Goal: Task Accomplishment & Management: Use online tool/utility

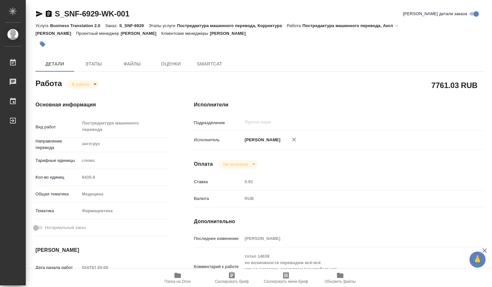
type textarea "x"
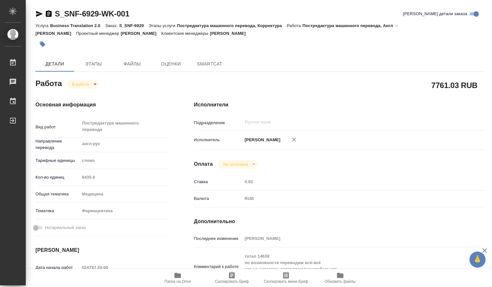
type textarea "x"
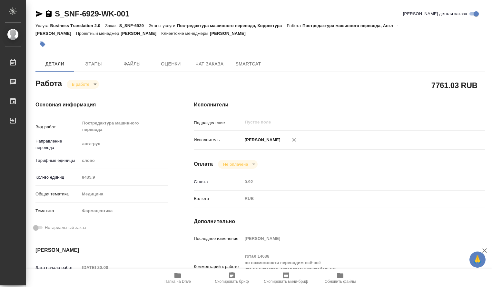
type textarea "x"
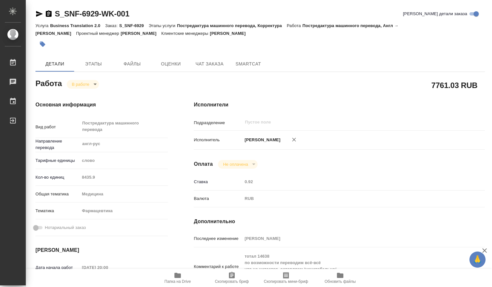
click at [179, 277] on icon "button" at bounding box center [178, 275] width 6 height 5
type textarea "x"
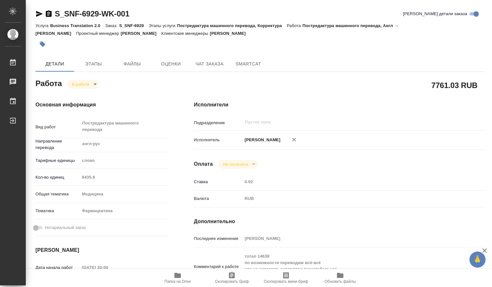
type textarea "x"
